Goal: Task Accomplishment & Management: Use online tool/utility

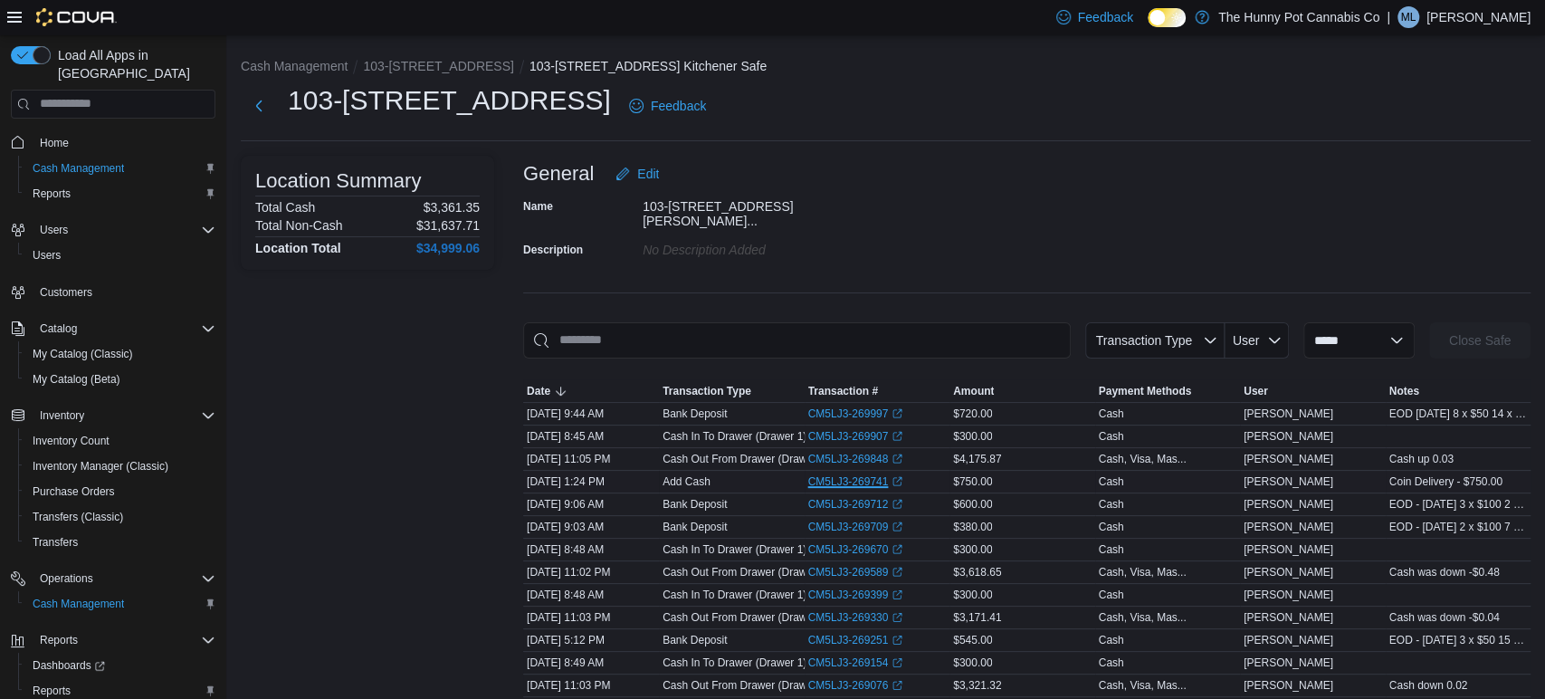
click at [849, 476] on link "CM5LJ3-269741 (opens in a new tab or window)" at bounding box center [855, 481] width 95 height 14
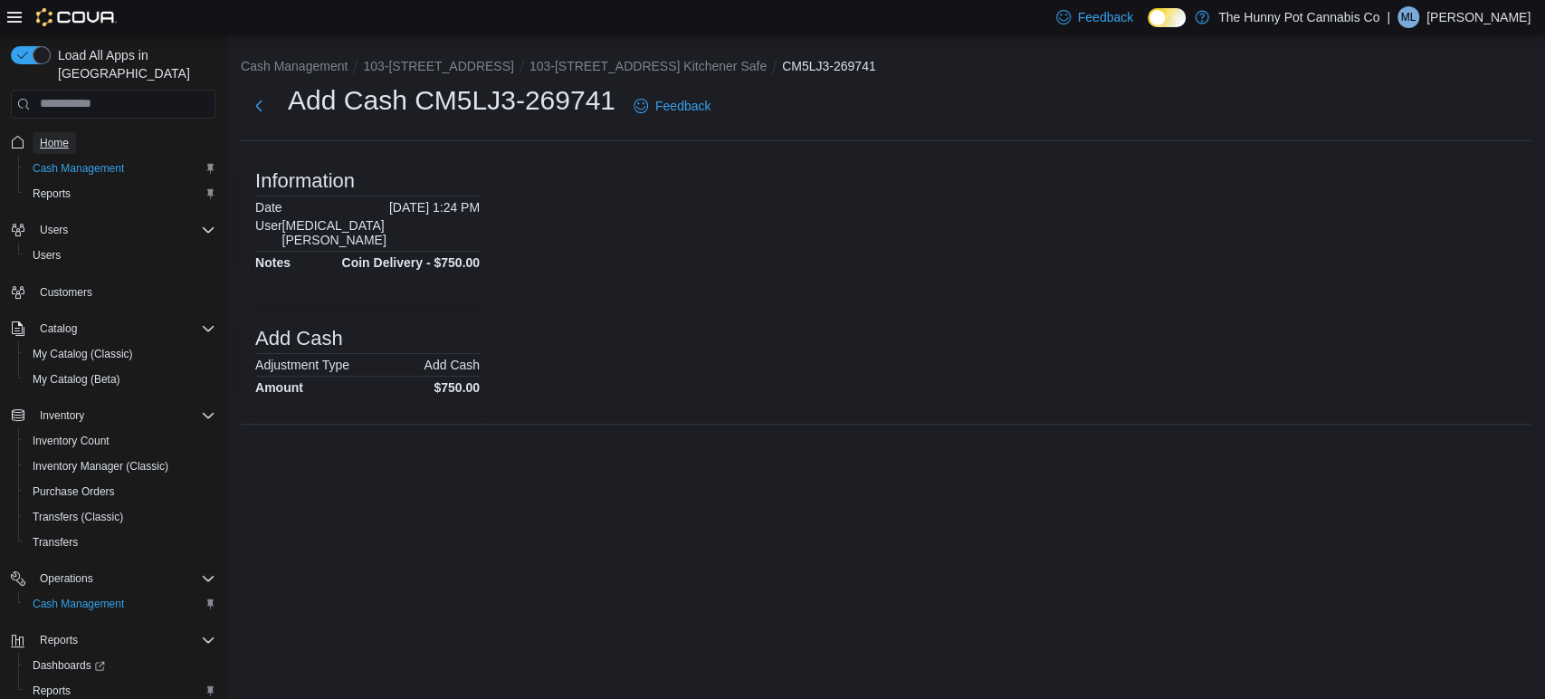
click at [51, 136] on span "Home" at bounding box center [54, 143] width 29 height 14
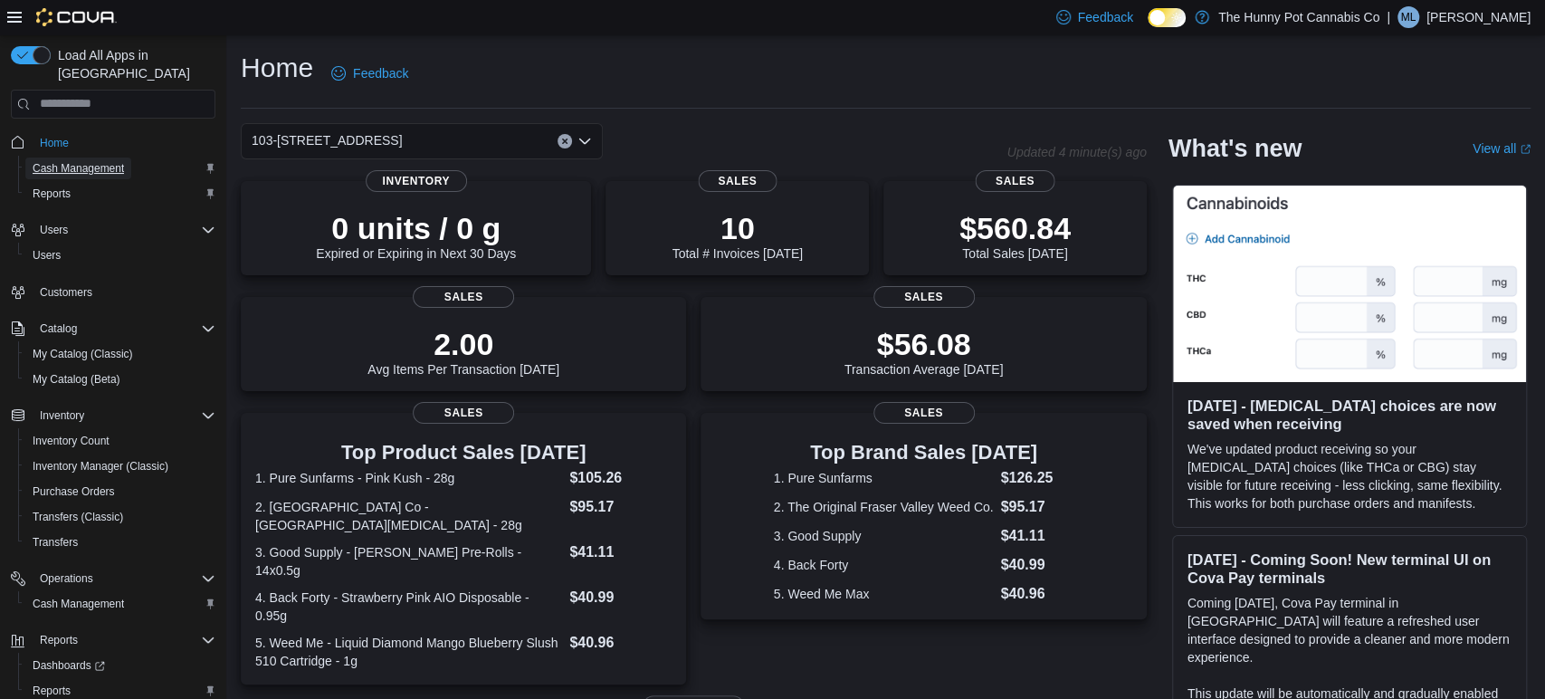
click at [91, 161] on span "Cash Management" at bounding box center [78, 168] width 91 height 14
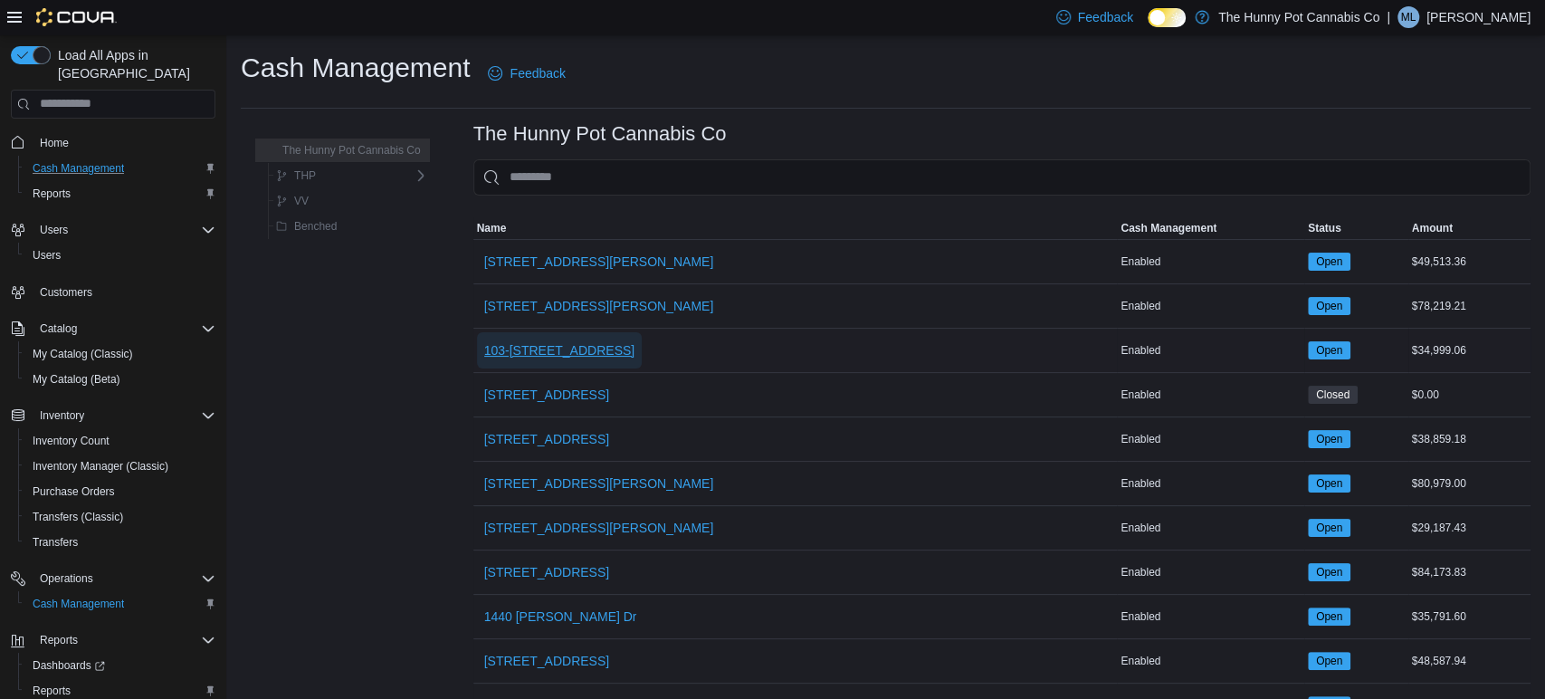
click at [536, 349] on span "103-[STREET_ADDRESS]" at bounding box center [559, 350] width 151 height 18
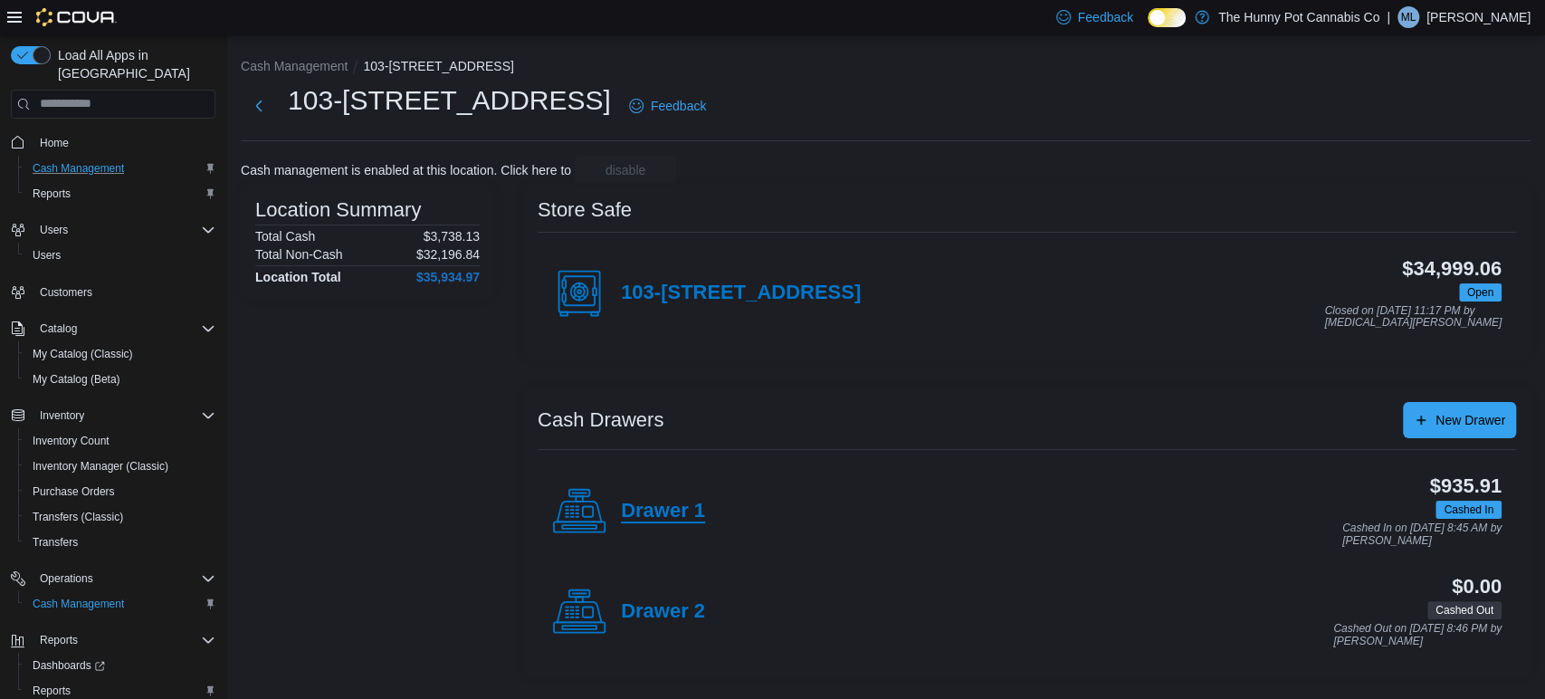
click at [680, 514] on h4 "Drawer 1" at bounding box center [663, 511] width 84 height 24
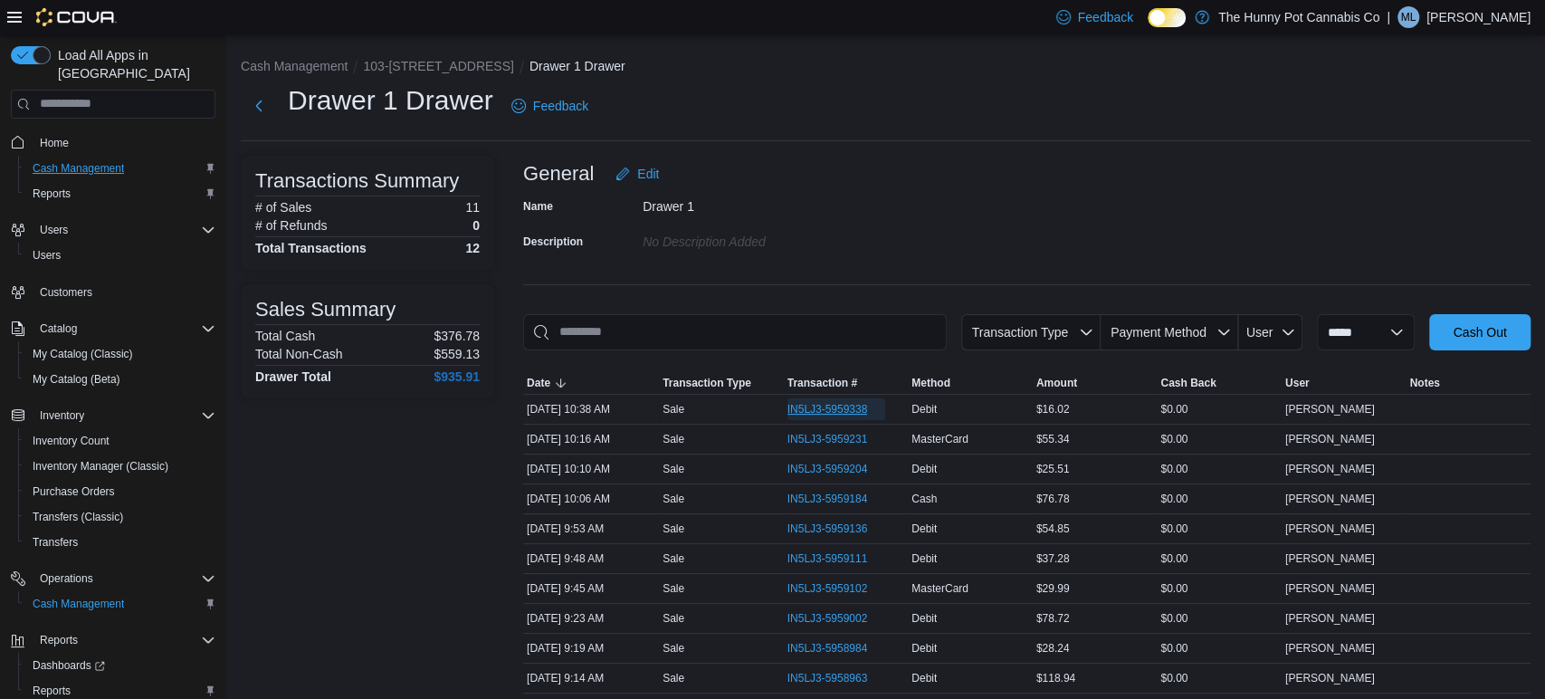
click at [801, 406] on span "IN5LJ3-5959338" at bounding box center [827, 409] width 81 height 14
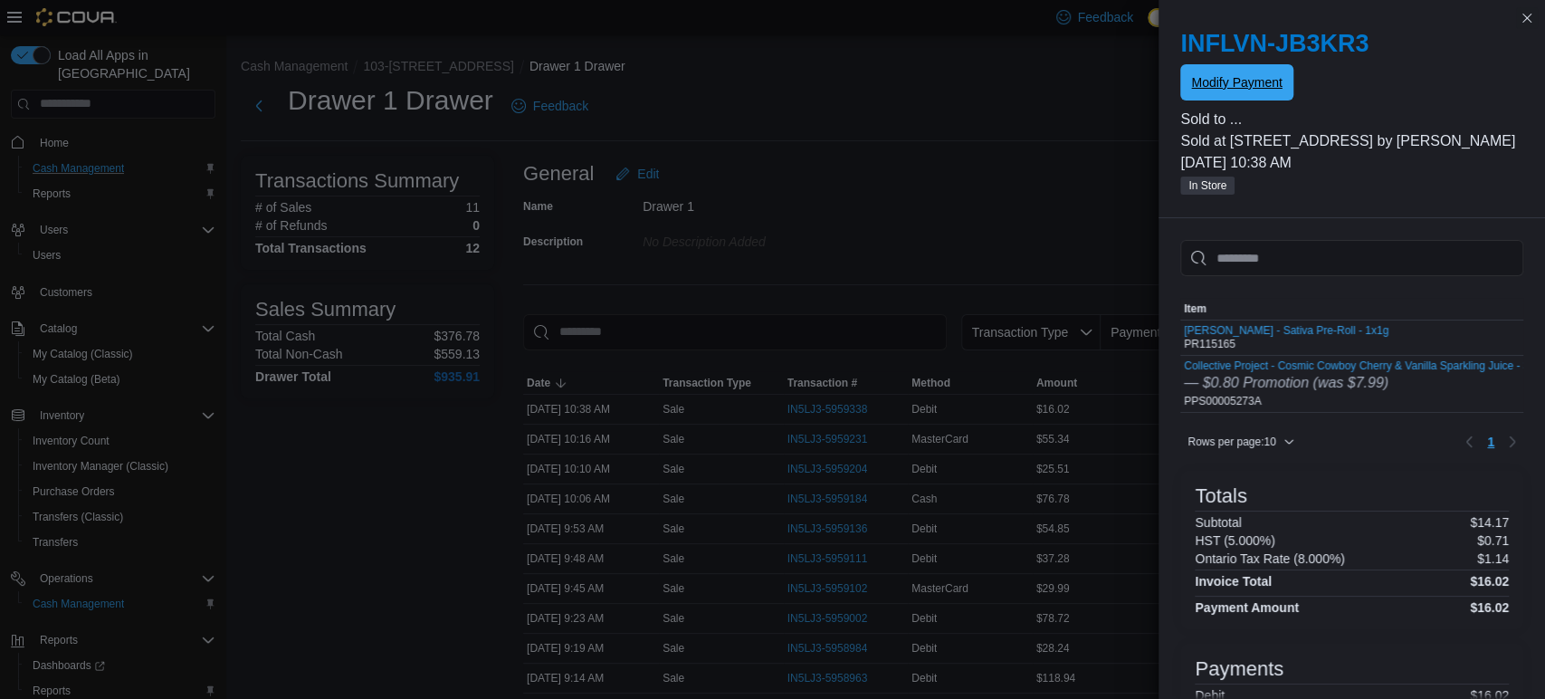
click at [1248, 77] on span "Modify Payment" at bounding box center [1236, 82] width 90 height 18
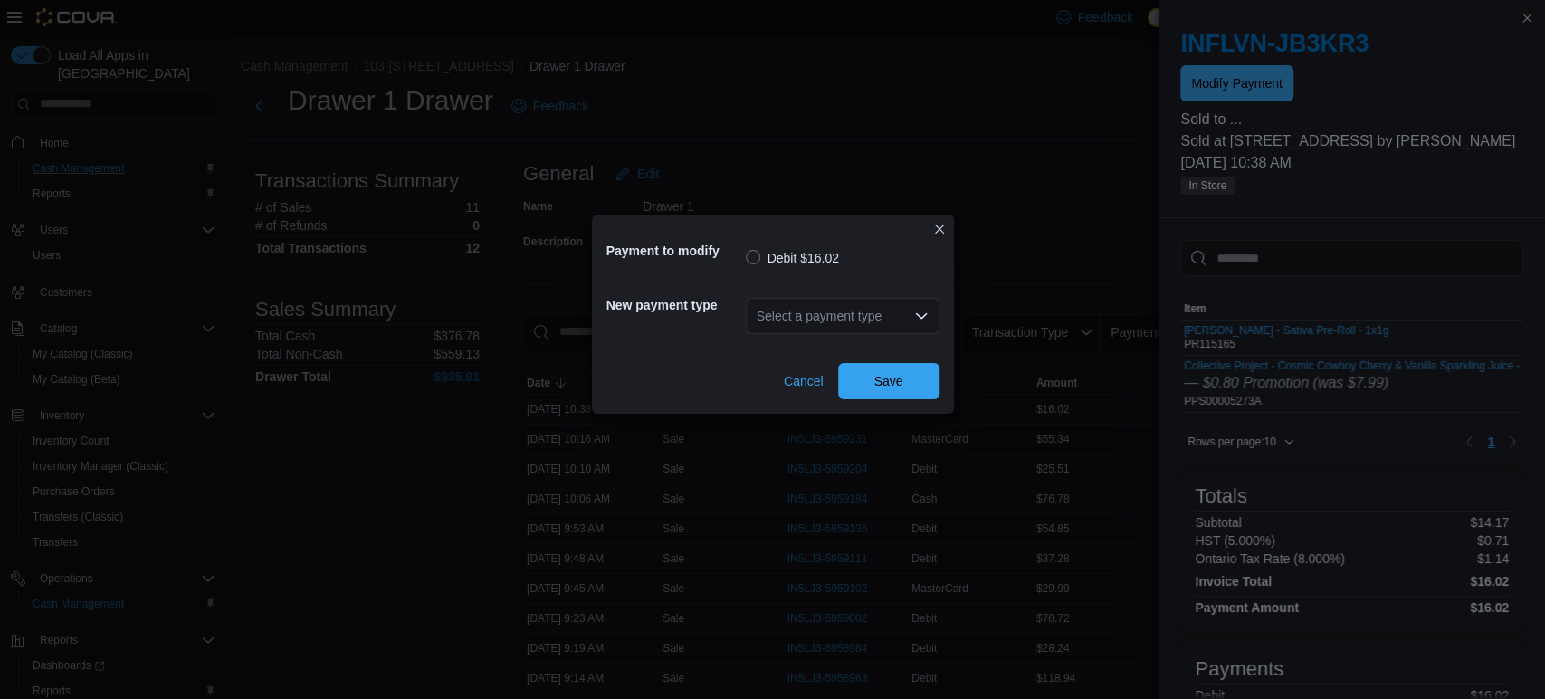
click at [781, 313] on div "Select a payment type" at bounding box center [843, 316] width 194 height 36
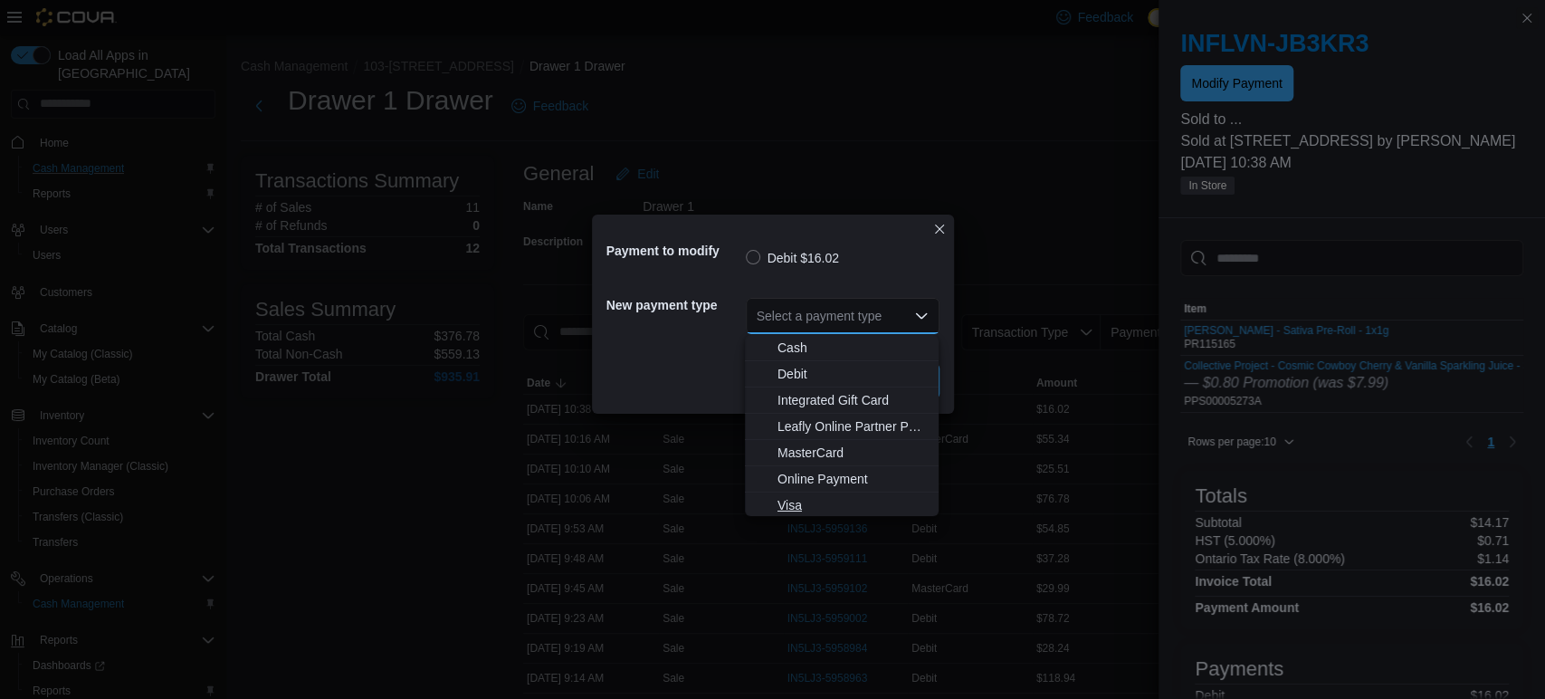
click at [798, 505] on span "Visa" at bounding box center [852, 505] width 150 height 18
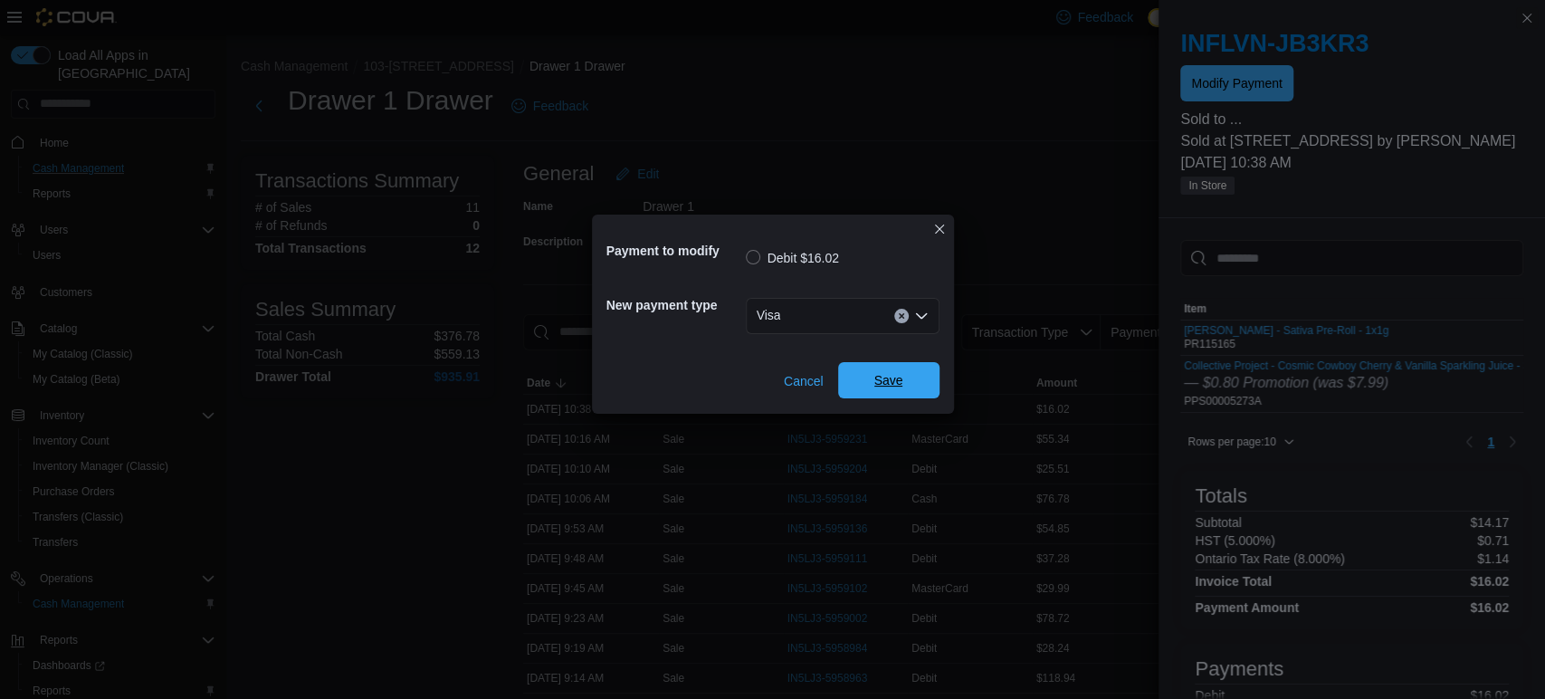
click at [874, 375] on span "Save" at bounding box center [888, 380] width 29 height 18
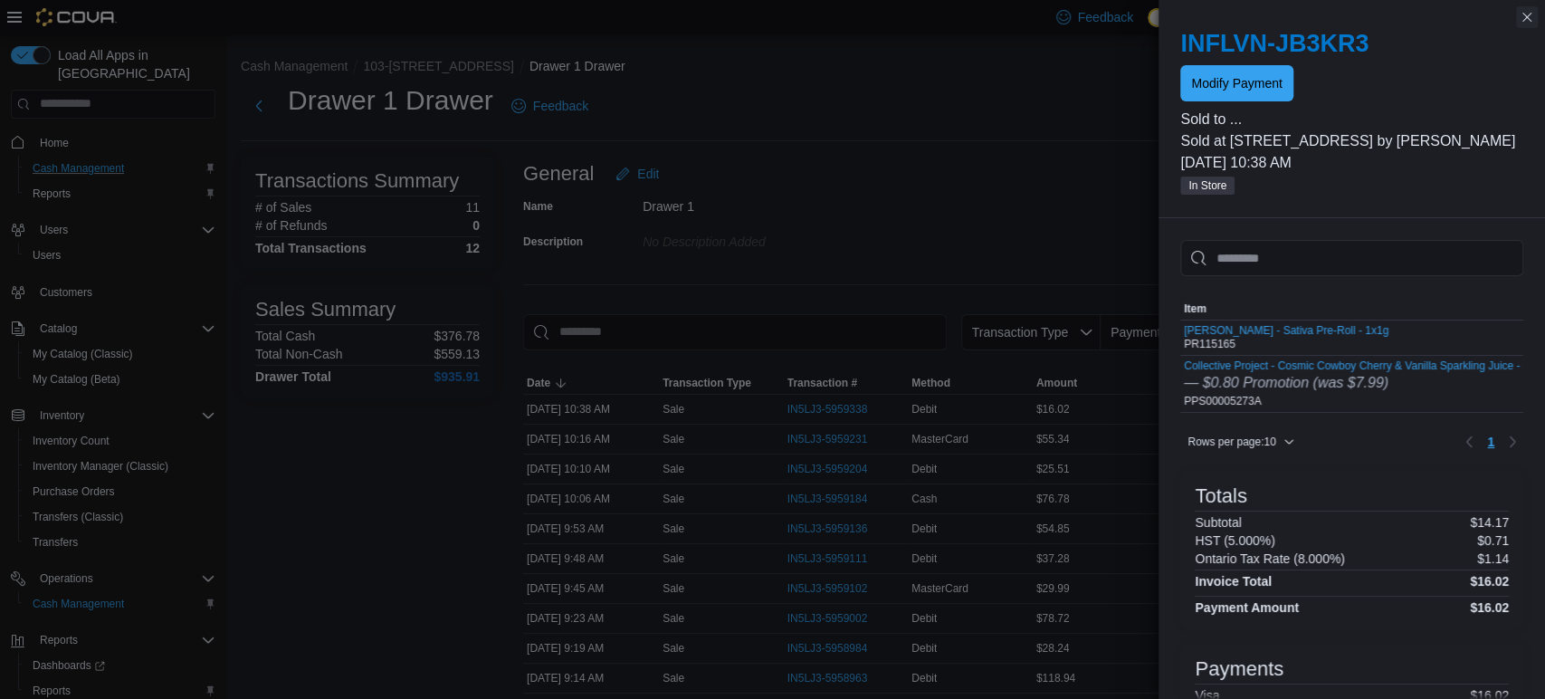
click at [1523, 25] on button "Close this dialog" at bounding box center [1527, 17] width 22 height 22
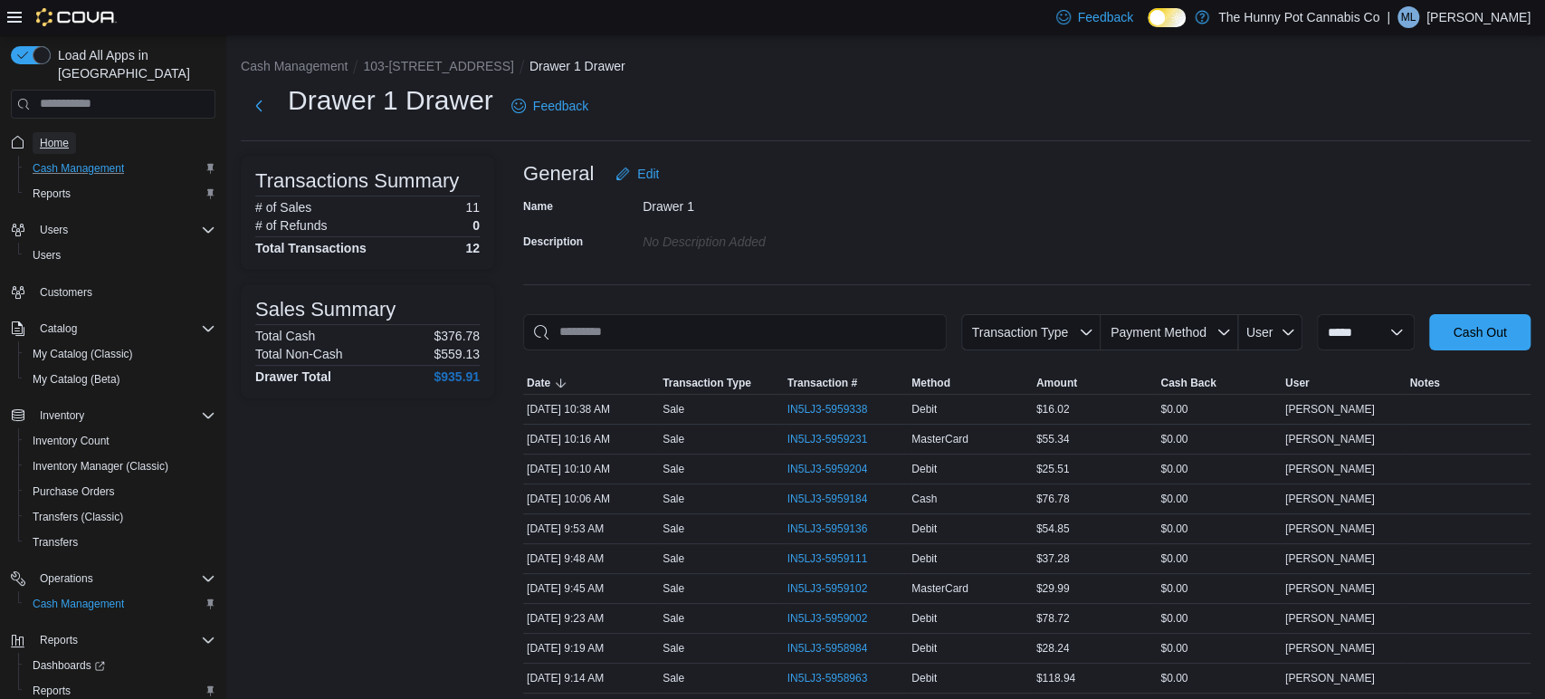
click at [55, 132] on span "Home" at bounding box center [54, 143] width 29 height 22
